Goal: Navigation & Orientation: Find specific page/section

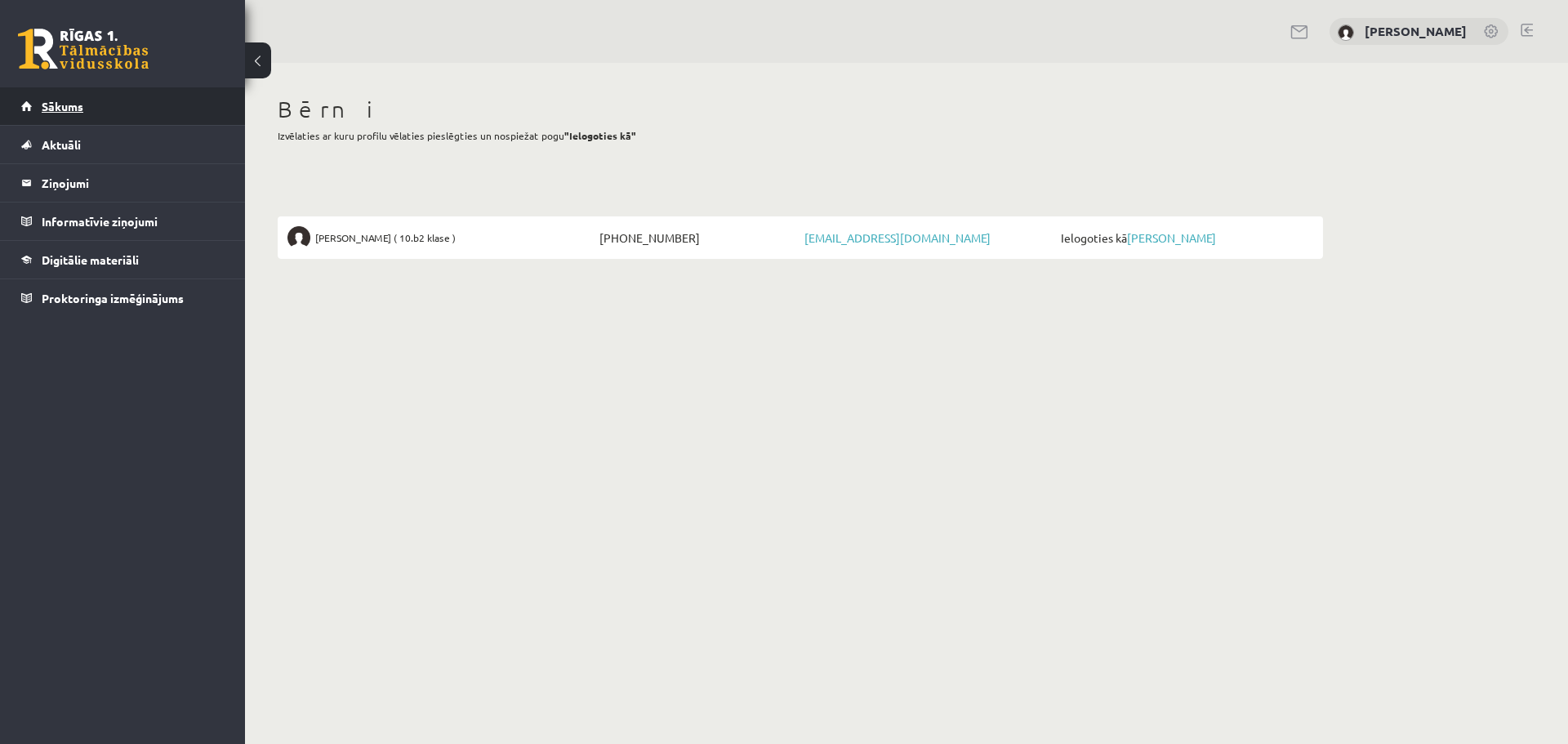
click at [57, 102] on span "Sākums" at bounding box center [62, 107] width 42 height 15
click at [387, 243] on span "Alise Steprāne ( 10.b2 klase )" at bounding box center [385, 238] width 140 height 23
click at [1173, 231] on link "[PERSON_NAME]" at bounding box center [1171, 238] width 89 height 15
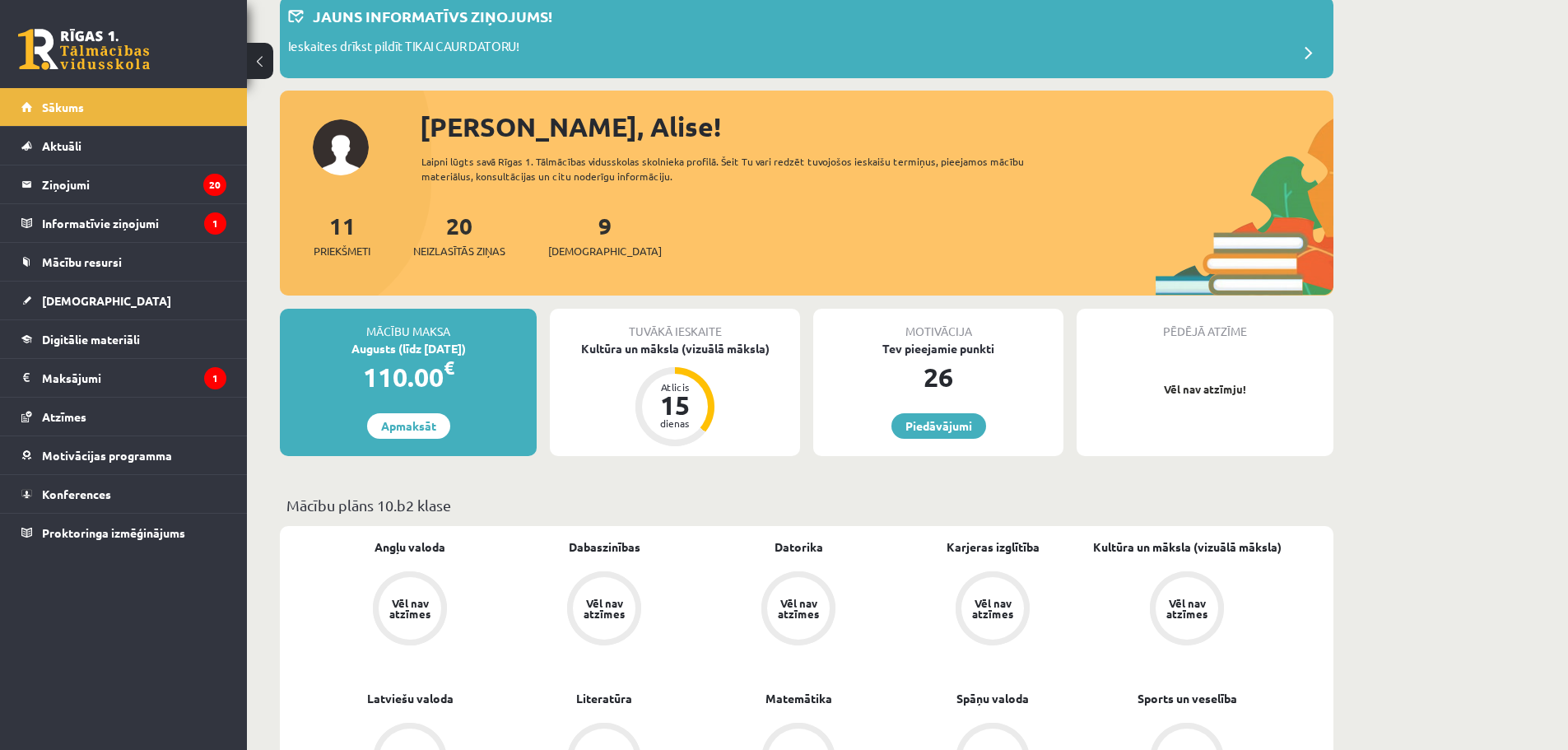
scroll to position [247, 0]
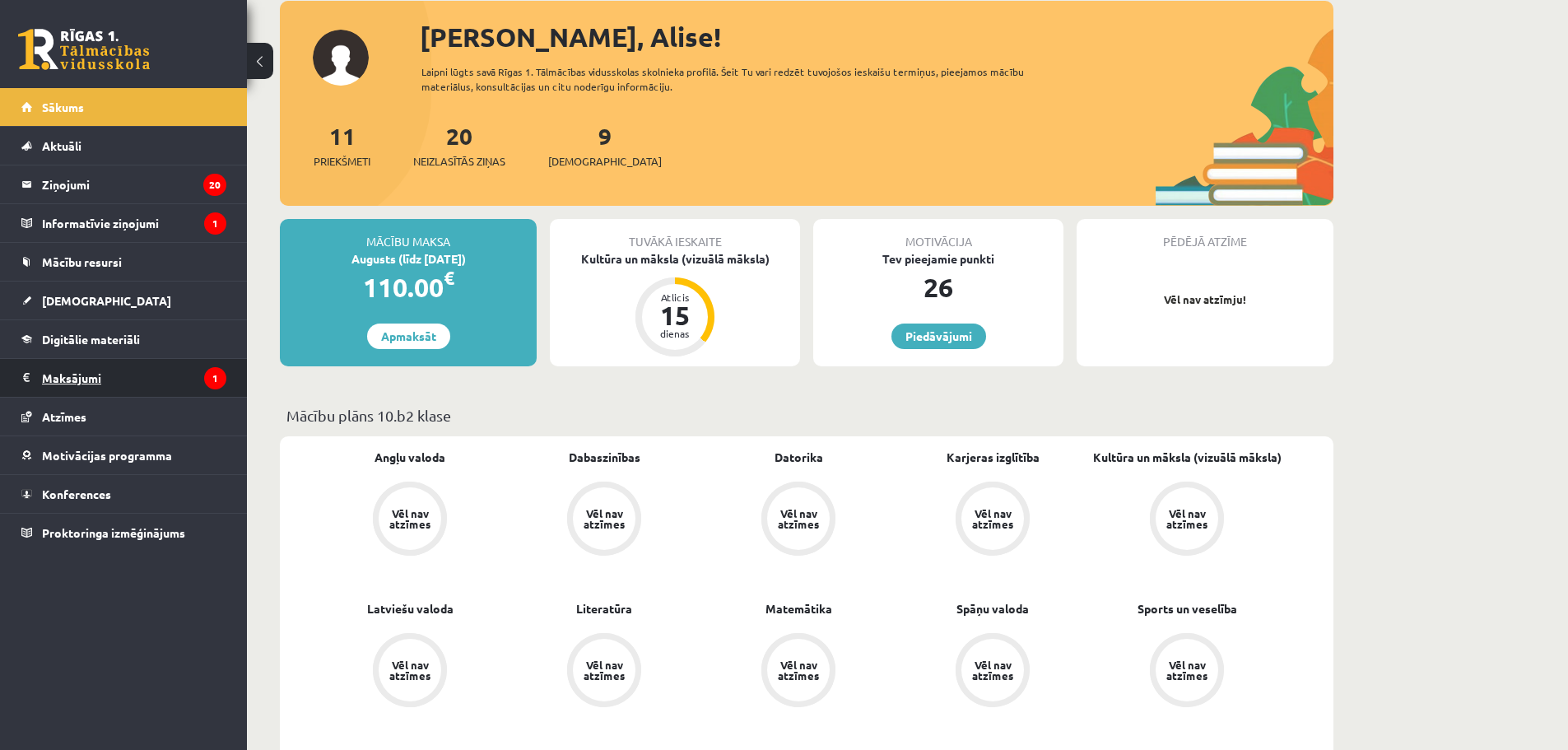
click at [81, 369] on legend "Maksājumi 1" at bounding box center [134, 378] width 184 height 38
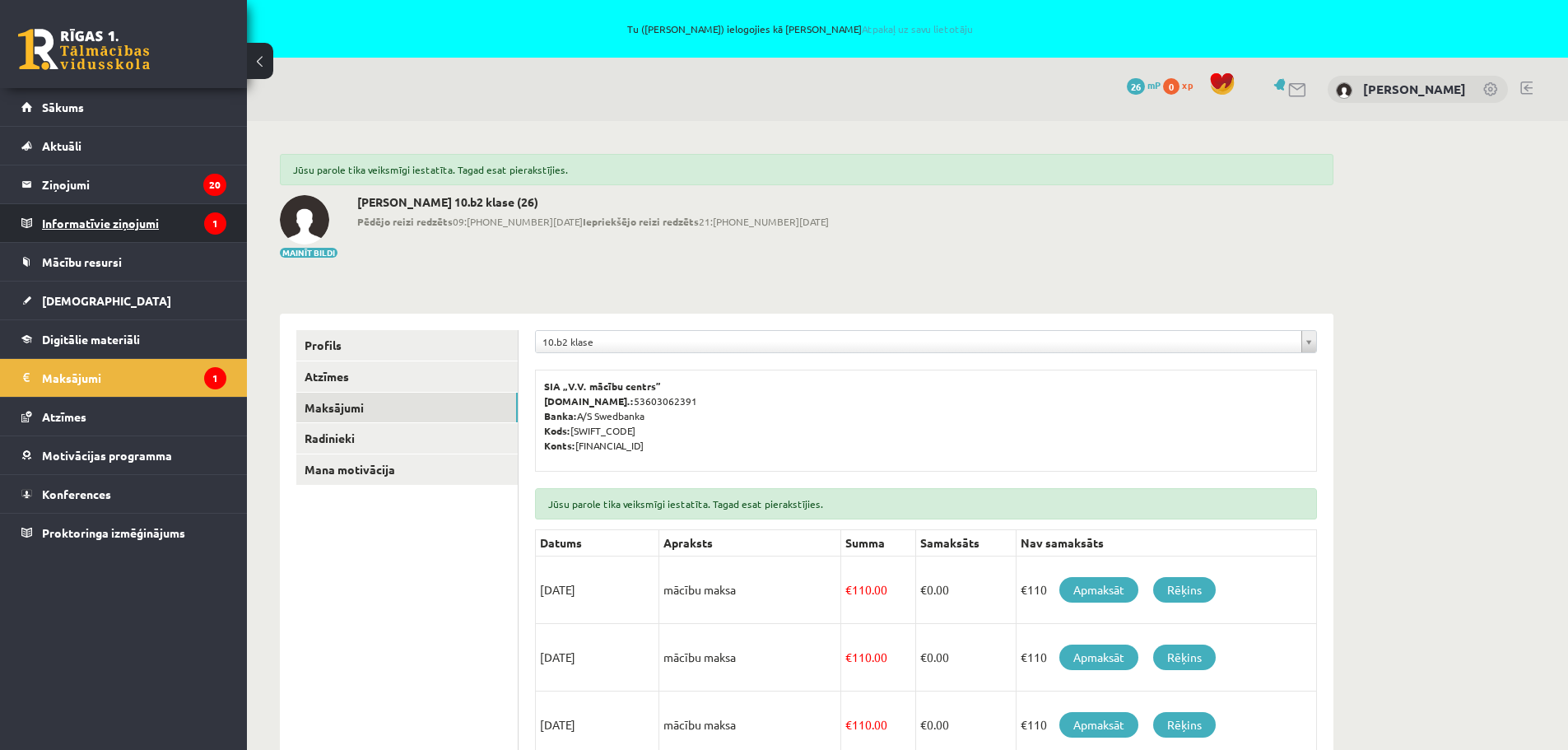
click at [75, 226] on legend "Informatīvie ziņojumi 1" at bounding box center [134, 223] width 184 height 38
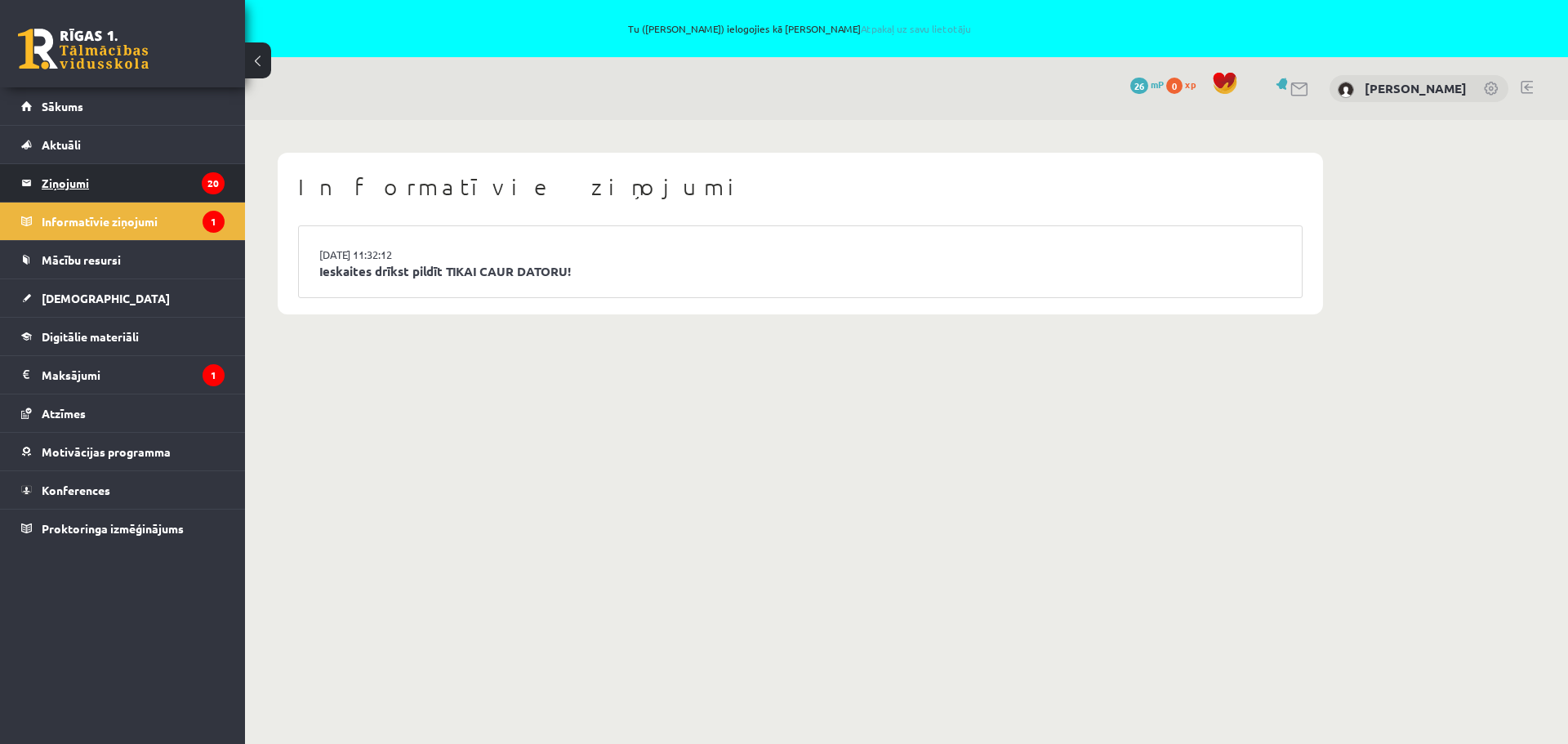
click at [87, 181] on legend "Ziņojumi 20" at bounding box center [133, 183] width 183 height 38
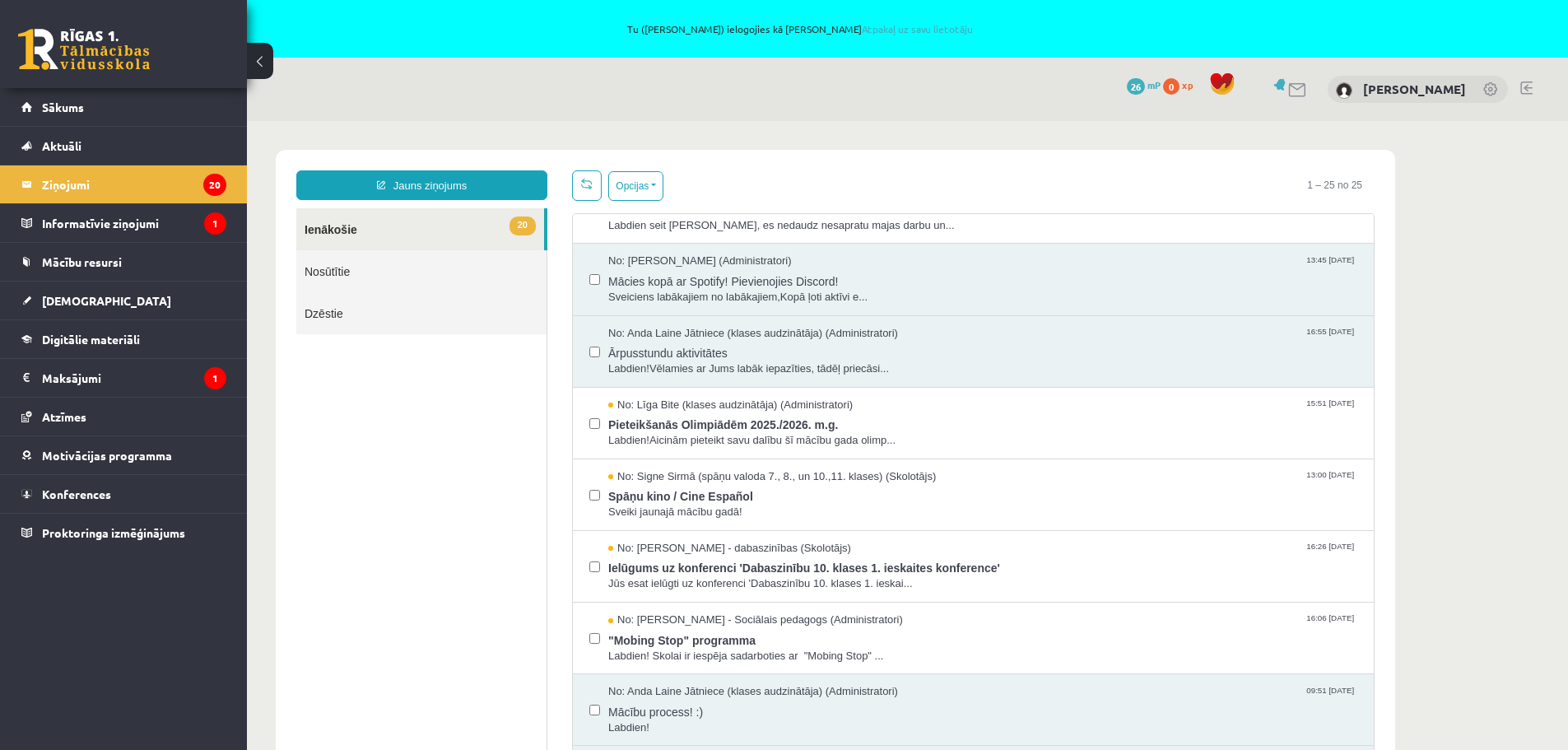
scroll to position [247, 0]
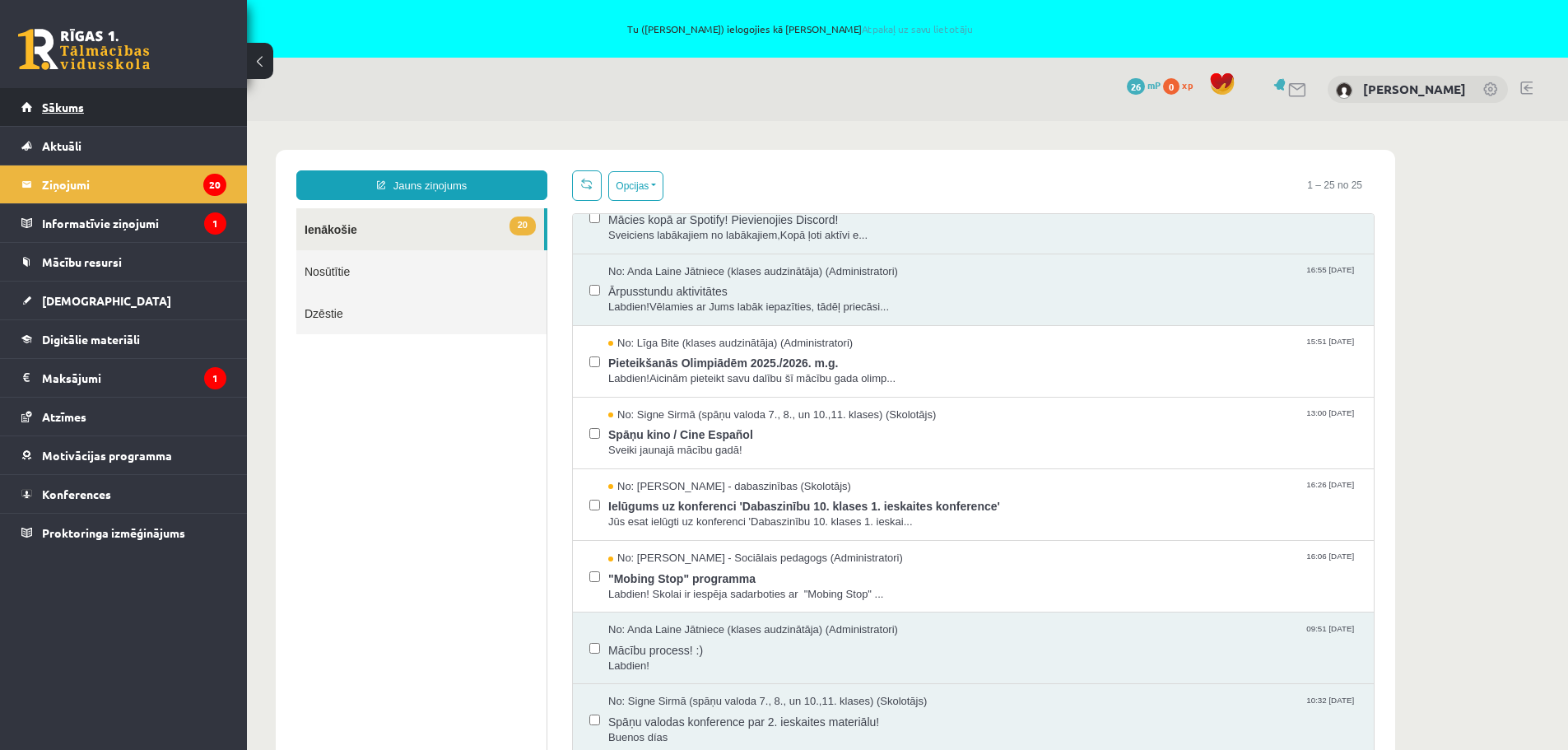
click at [54, 107] on span "Sākums" at bounding box center [63, 107] width 42 height 15
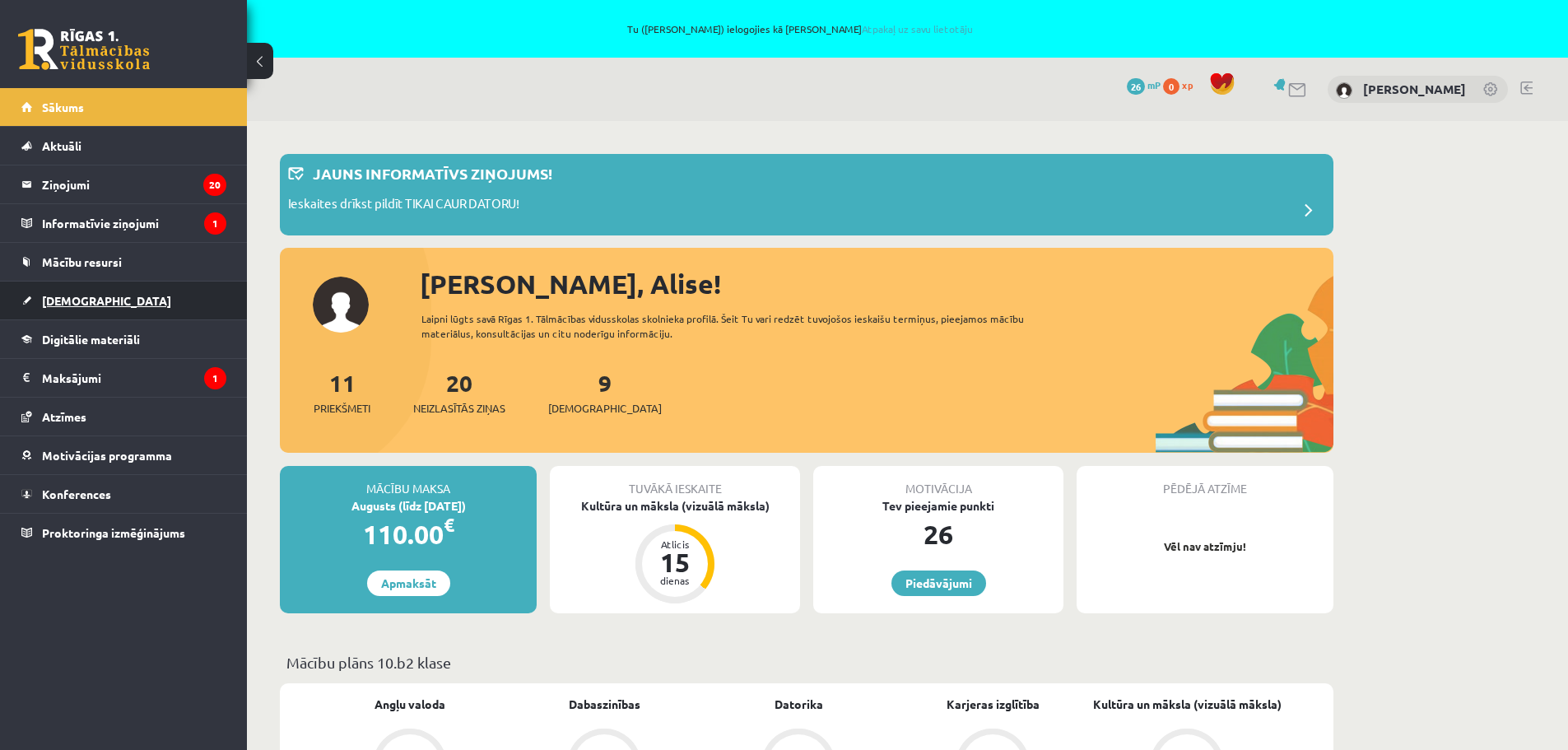
click at [35, 301] on link "[DEMOGRAPHIC_DATA]" at bounding box center [124, 301] width 205 height 38
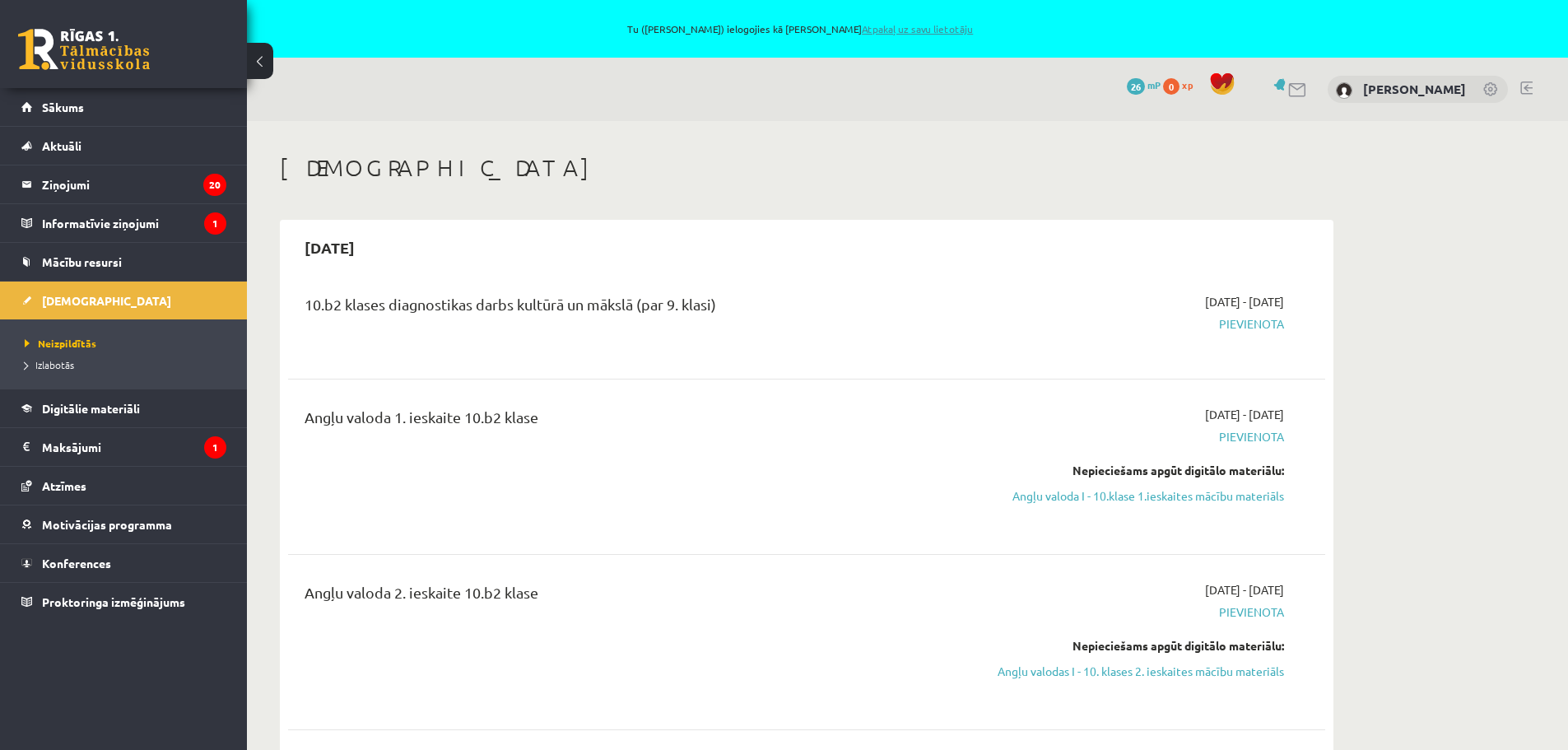
click at [931, 24] on link "Atpakaļ uz savu lietotāju" at bounding box center [917, 29] width 111 height 13
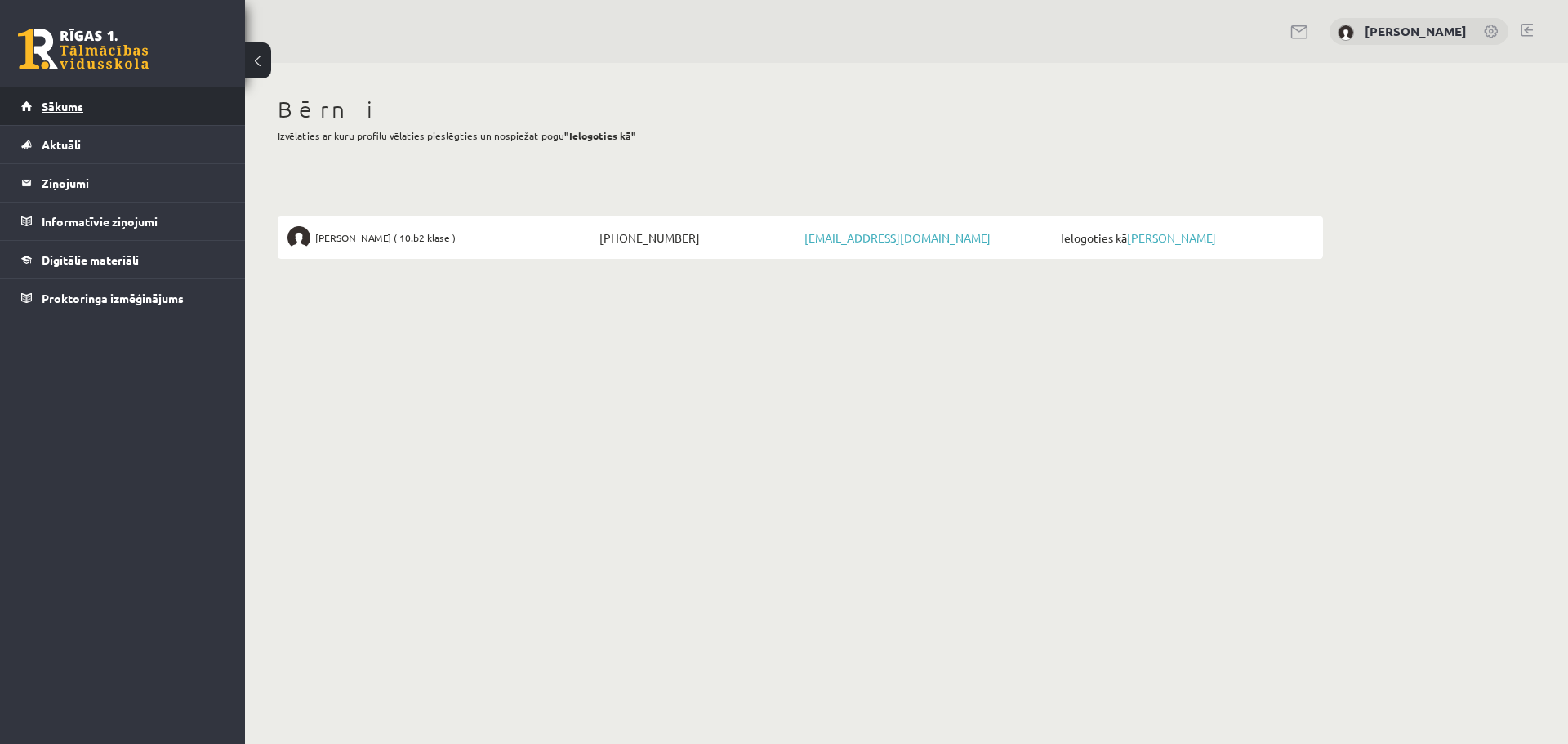
click at [64, 107] on span "Sākums" at bounding box center [62, 107] width 42 height 15
click at [57, 152] on link "Aktuāli" at bounding box center [123, 144] width 203 height 38
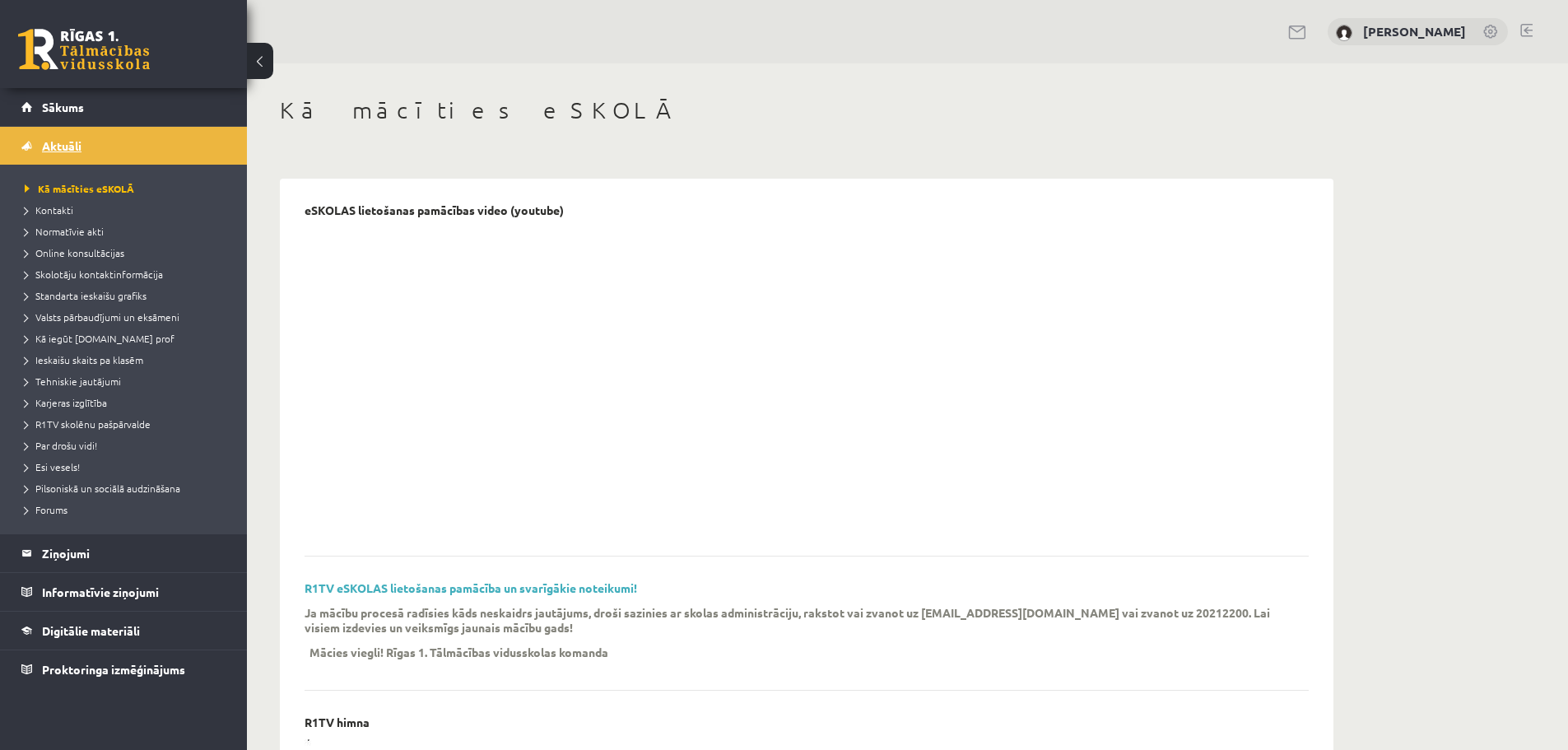
click at [48, 135] on link "Aktuāli" at bounding box center [124, 145] width 205 height 38
click at [81, 548] on legend "Ziņojumi 0" at bounding box center [134, 553] width 184 height 38
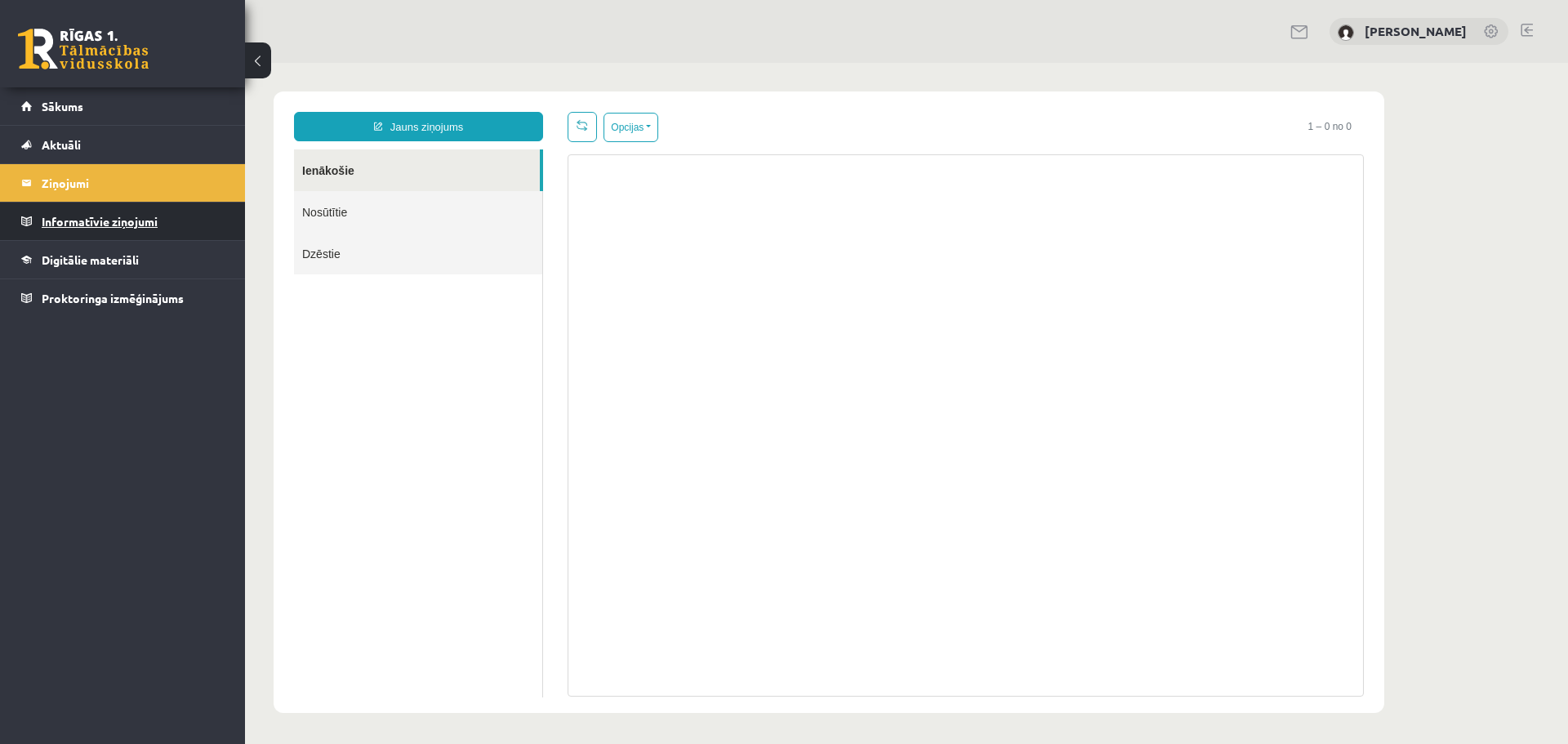
click at [80, 220] on legend "Informatīvie ziņojumi 0" at bounding box center [133, 221] width 183 height 38
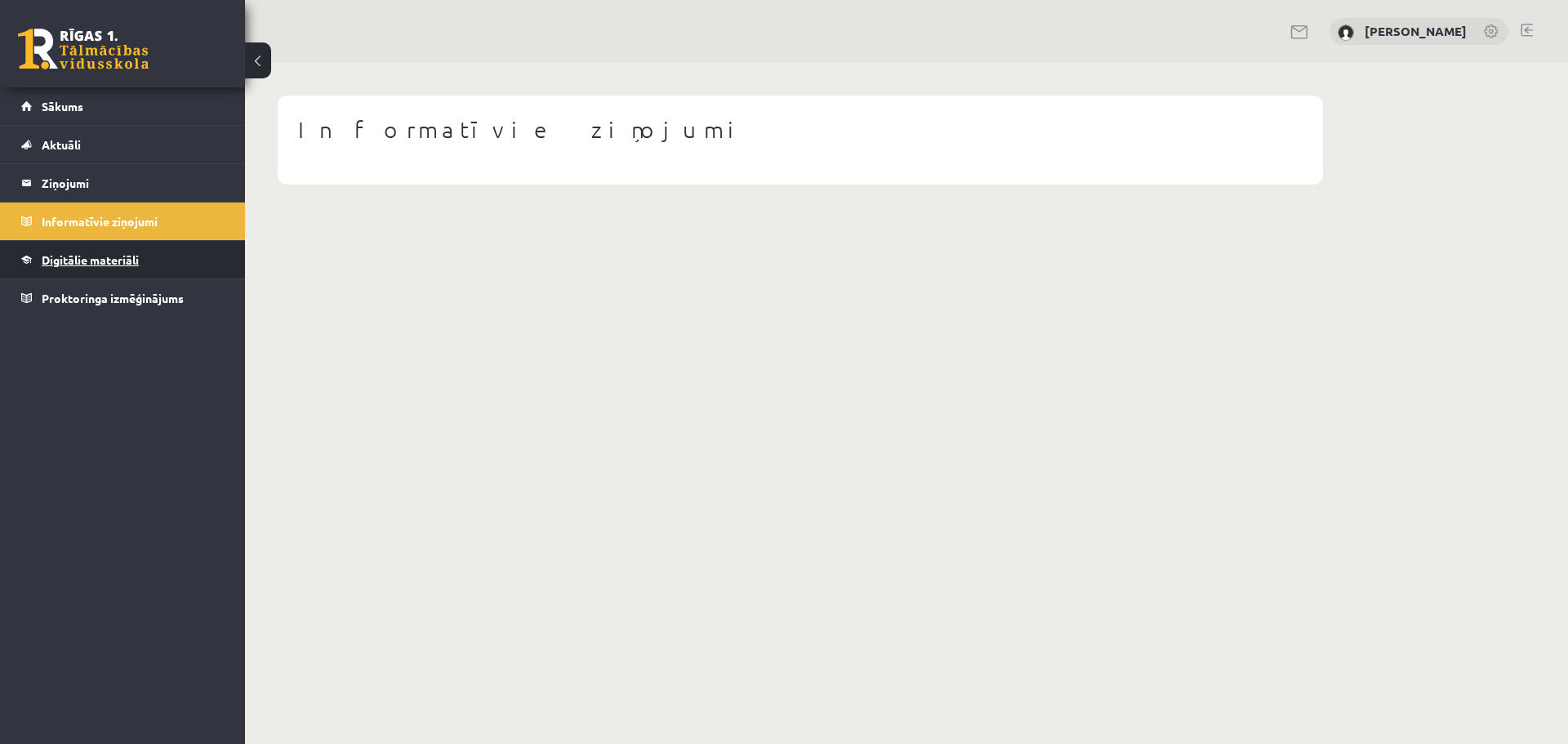
click at [79, 248] on link "Digitālie materiāli" at bounding box center [123, 260] width 203 height 38
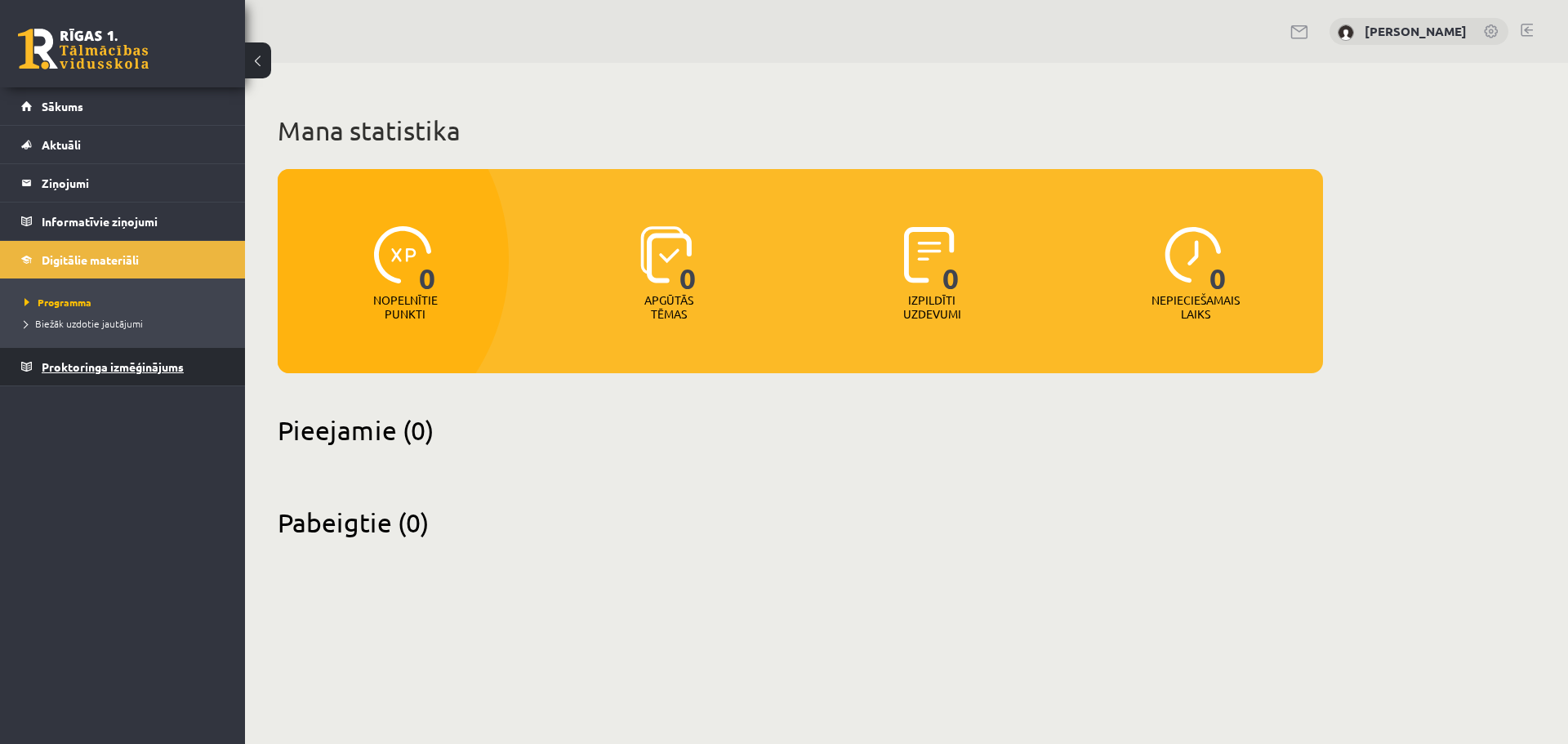
click at [72, 361] on span "Proktoringa izmēģinājums" at bounding box center [112, 367] width 142 height 15
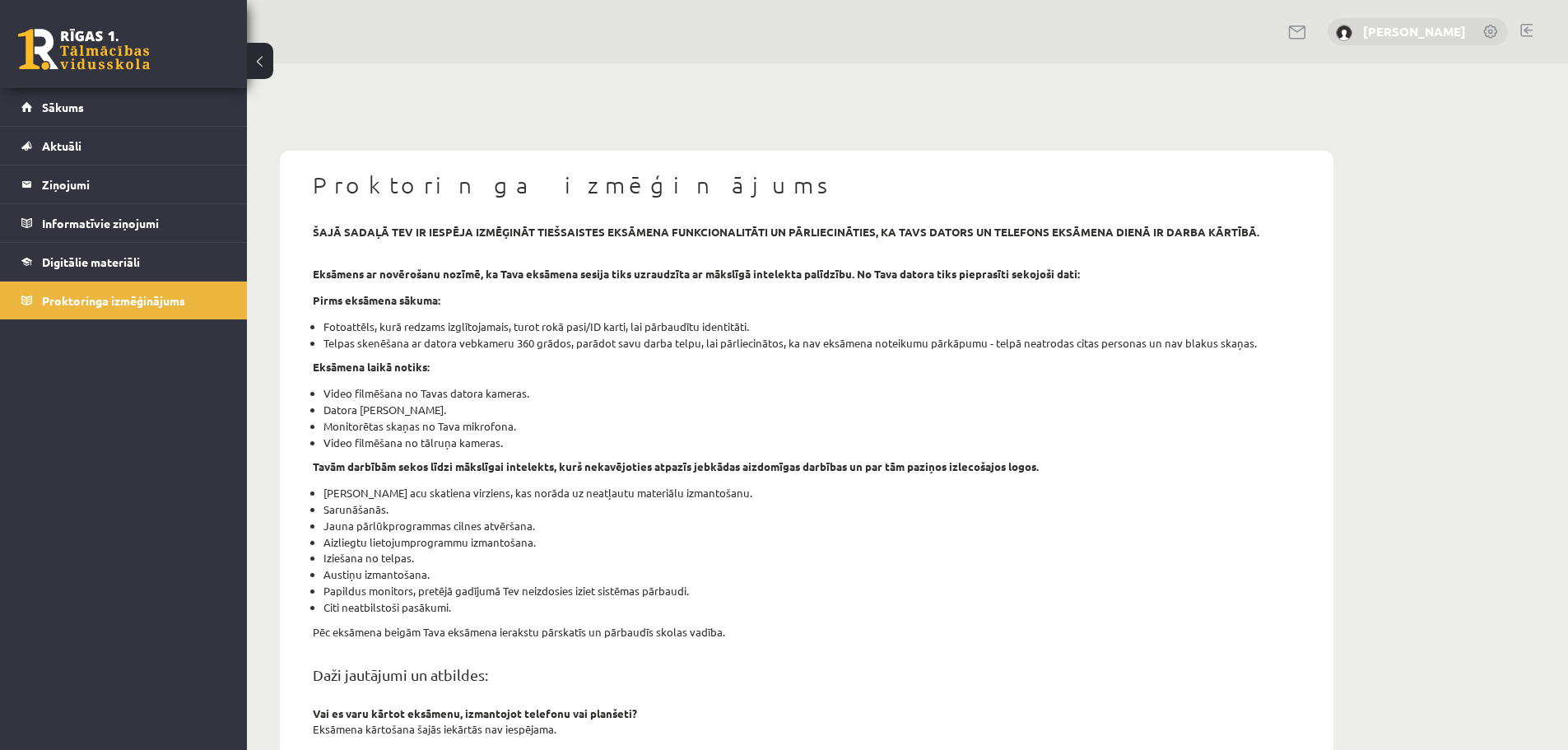
click at [1423, 31] on link "Baiba Steprāne" at bounding box center [1414, 31] width 103 height 17
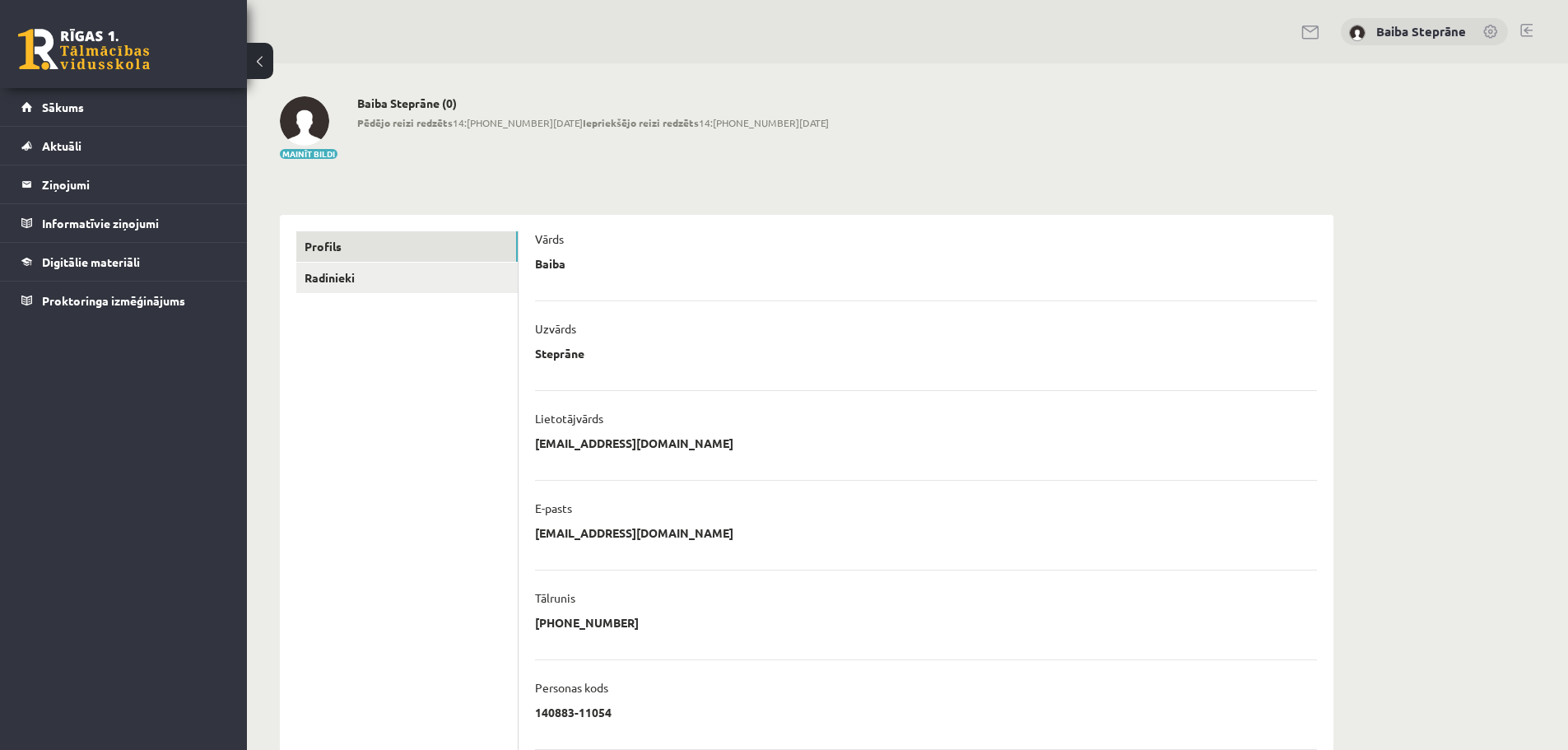
click at [1529, 32] on link at bounding box center [1526, 31] width 12 height 13
